Goal: Task Accomplishment & Management: Use online tool/utility

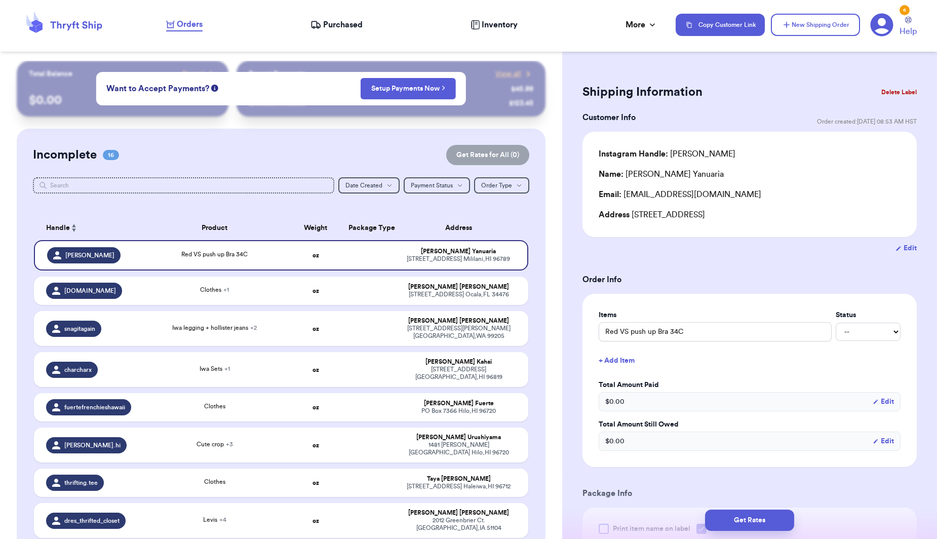
scroll to position [359, 0]
